Goal: Information Seeking & Learning: Learn about a topic

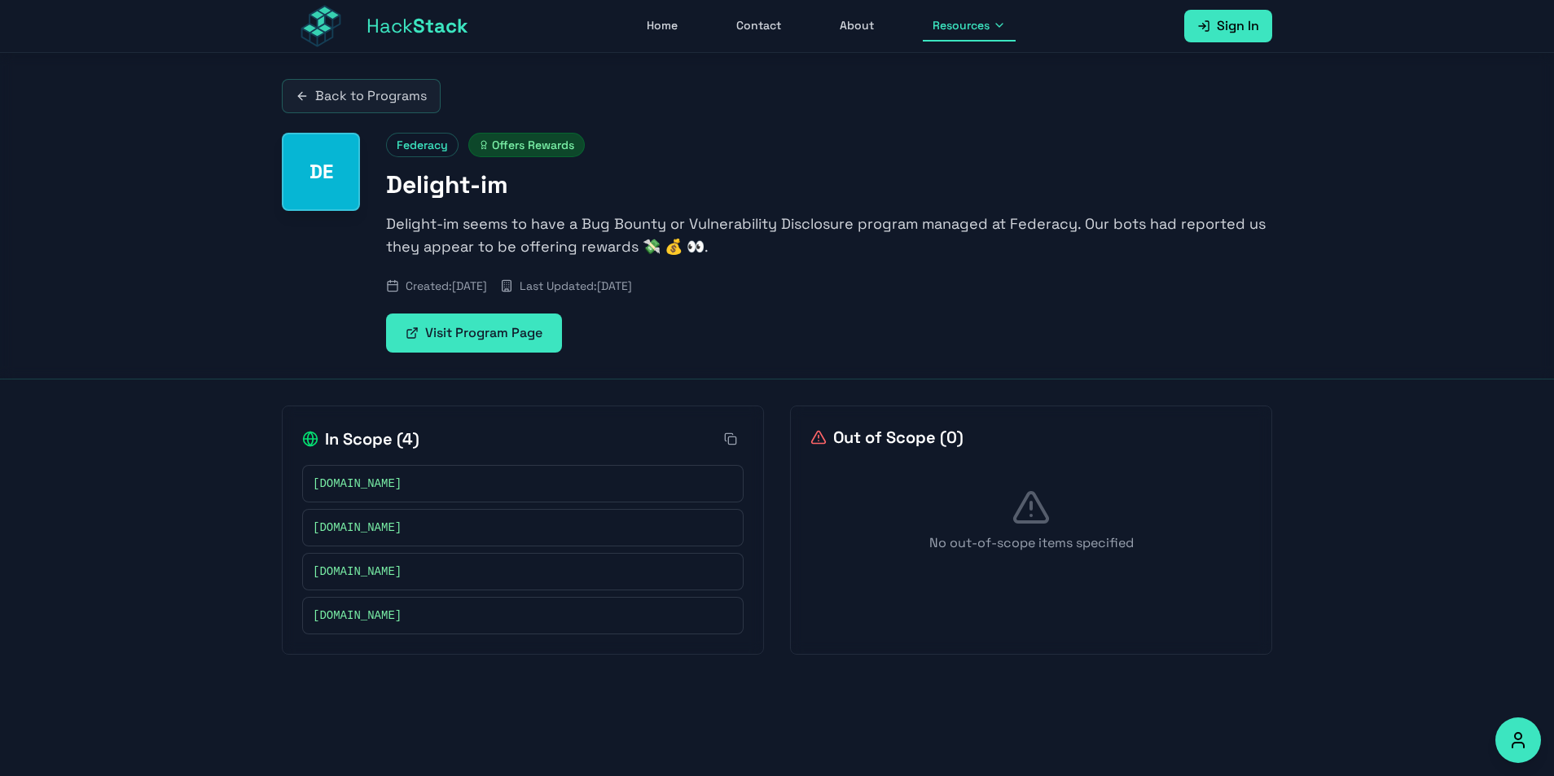
scroll to position [53, 0]
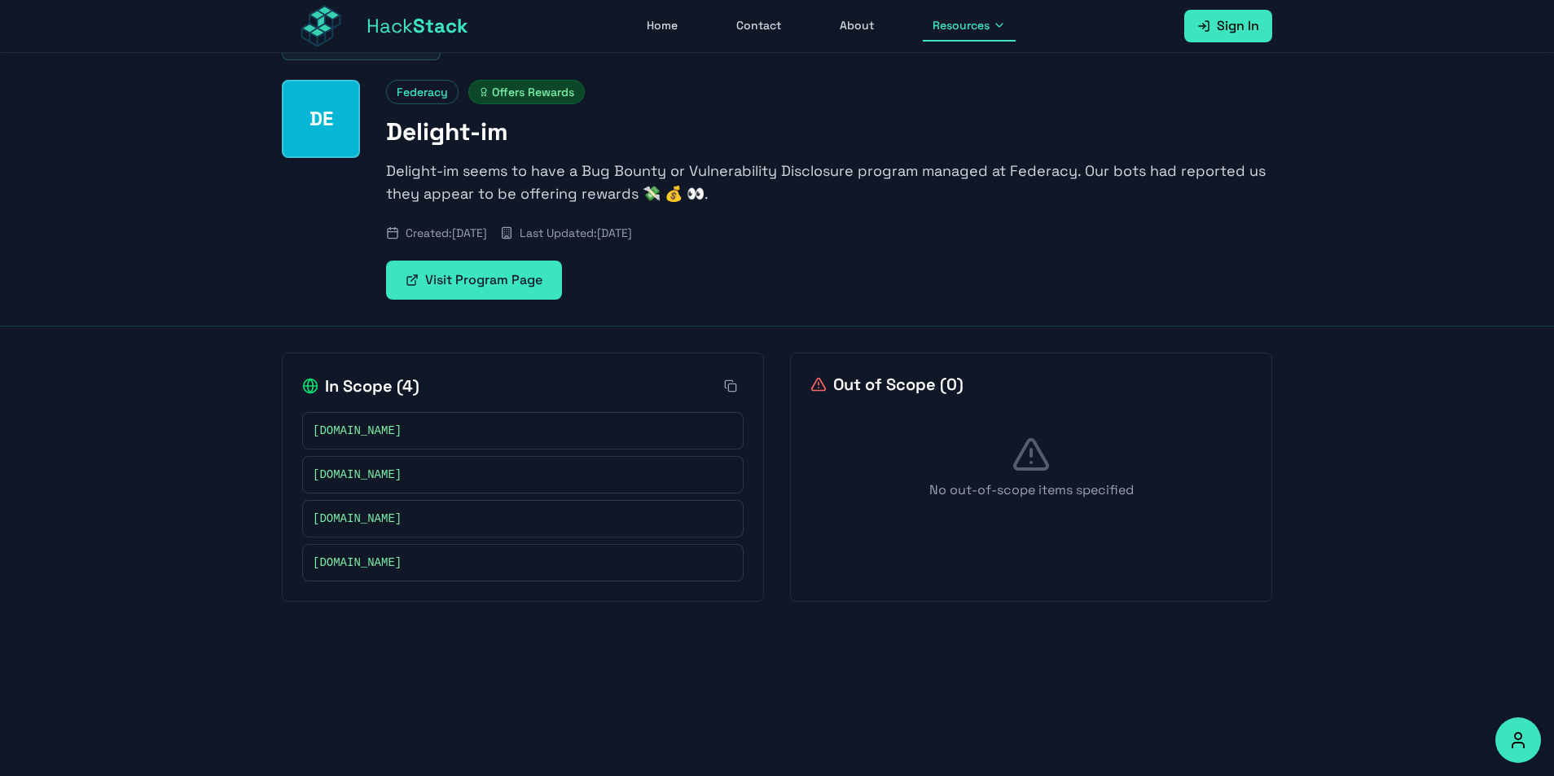
click at [502, 266] on link "Visit Program Page" at bounding box center [474, 280] width 176 height 39
click at [340, 435] on span "[DOMAIN_NAME]" at bounding box center [357, 431] width 89 height 16
click at [339, 433] on span "[DOMAIN_NAME]" at bounding box center [357, 431] width 89 height 16
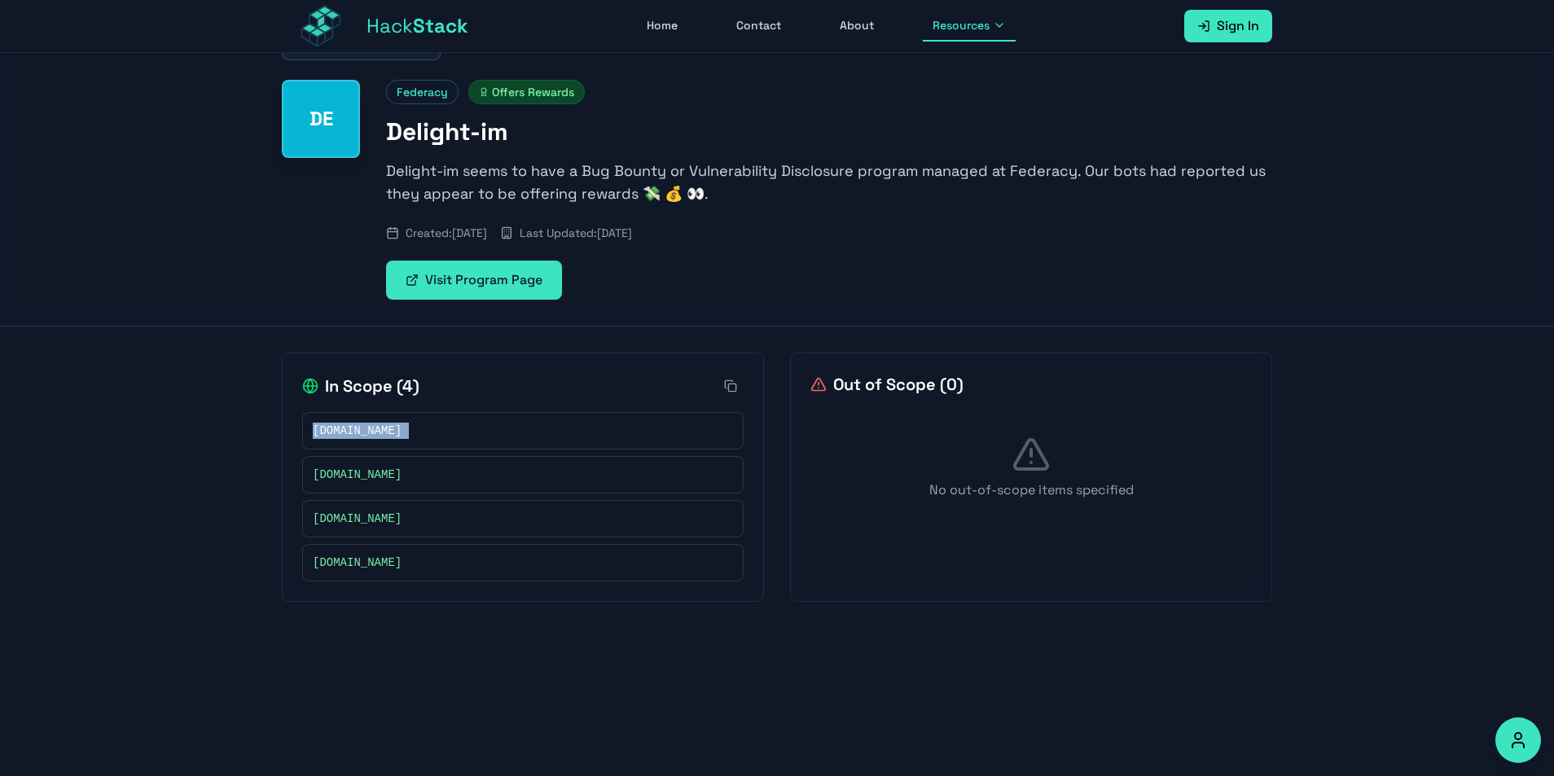
copy div "[DOMAIN_NAME]"
click at [346, 520] on span "[DOMAIN_NAME]" at bounding box center [357, 519] width 89 height 16
copy div "[DOMAIN_NAME]"
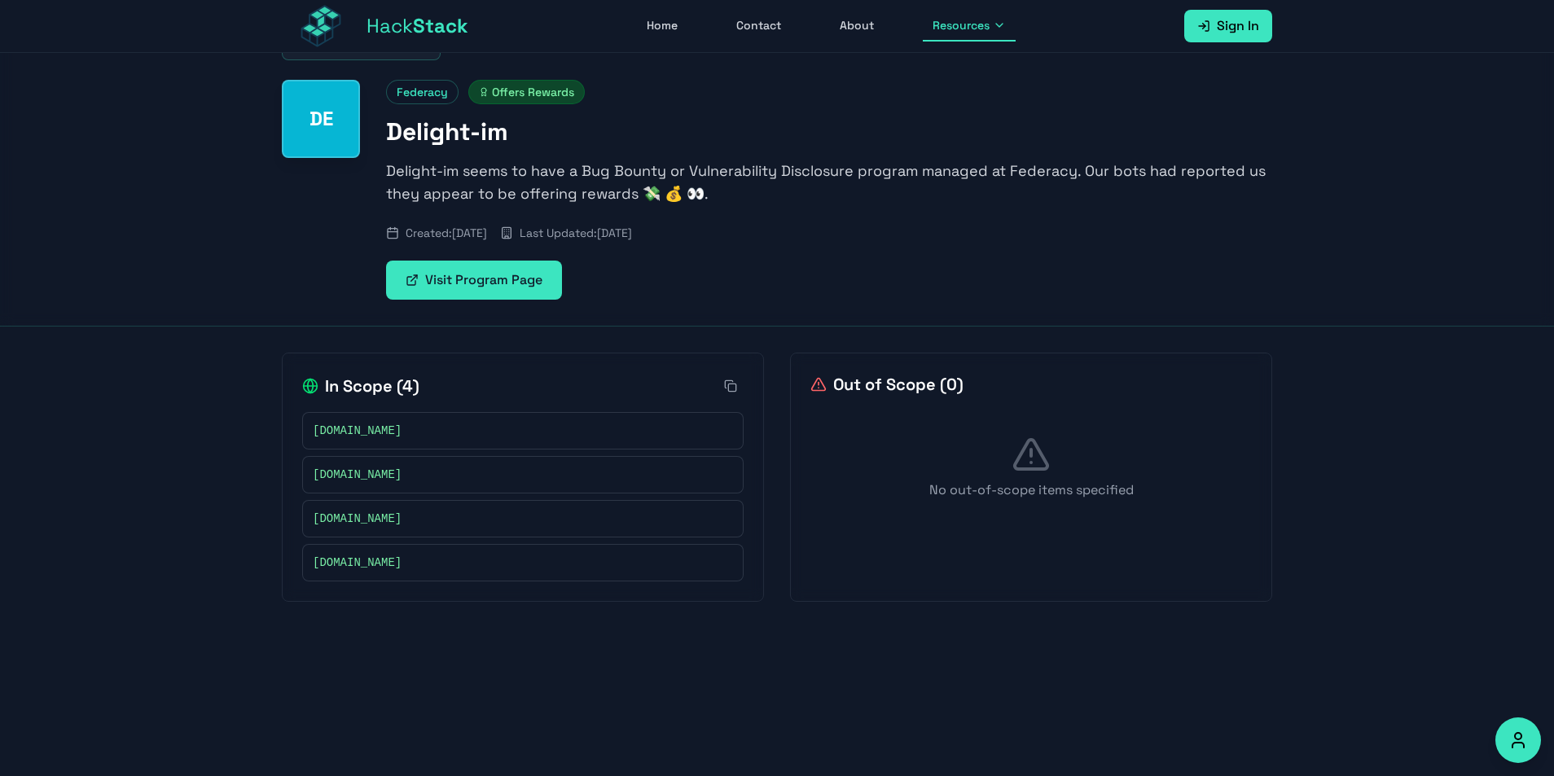
click at [376, 475] on span "[DOMAIN_NAME]" at bounding box center [357, 475] width 89 height 16
copy div "[DOMAIN_NAME]"
